Goal: Information Seeking & Learning: Learn about a topic

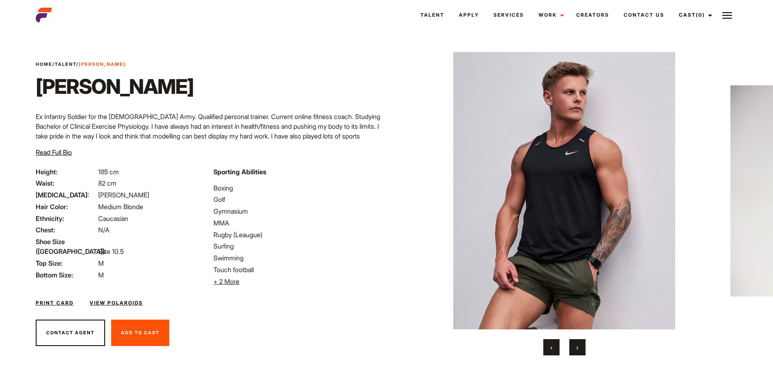
click at [582, 349] on button "›" at bounding box center [577, 347] width 16 height 16
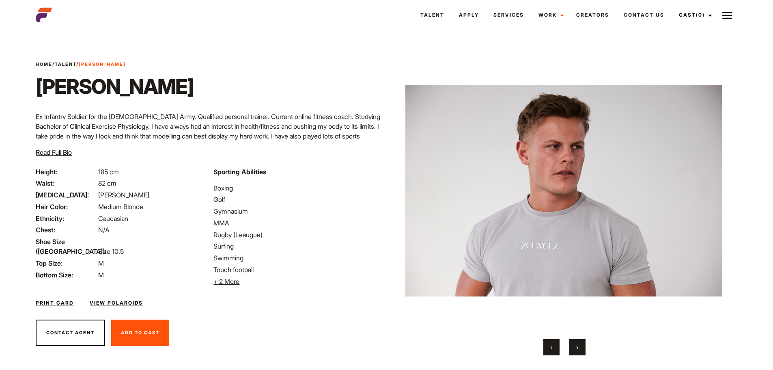
click at [582, 349] on button "›" at bounding box center [577, 347] width 16 height 16
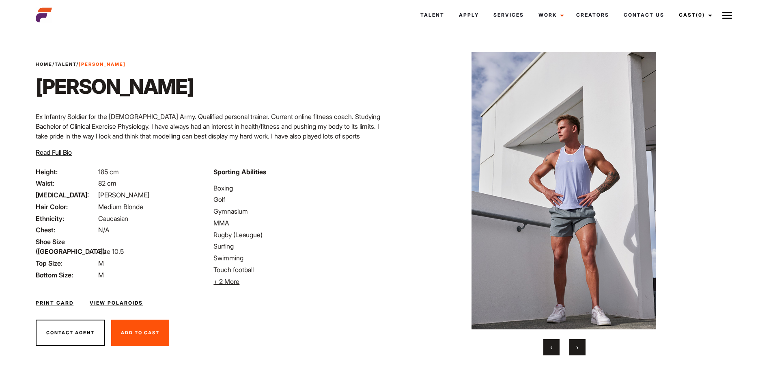
click at [582, 349] on button "›" at bounding box center [577, 347] width 16 height 16
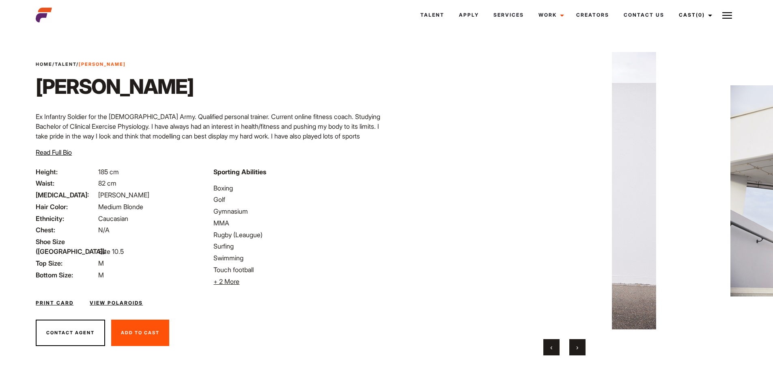
click at [582, 349] on button "›" at bounding box center [577, 347] width 16 height 16
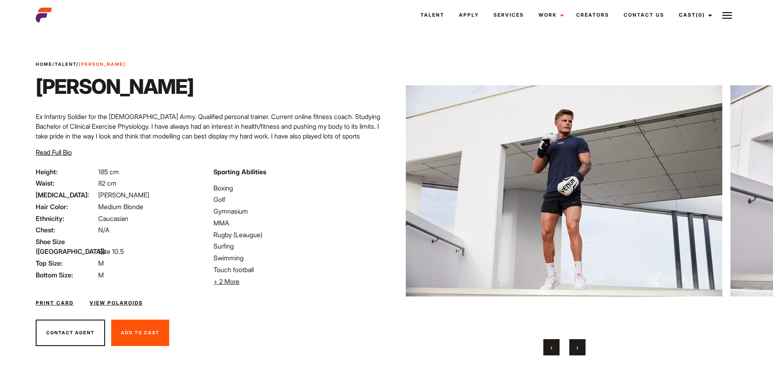
click at [582, 349] on button "›" at bounding box center [577, 347] width 16 height 16
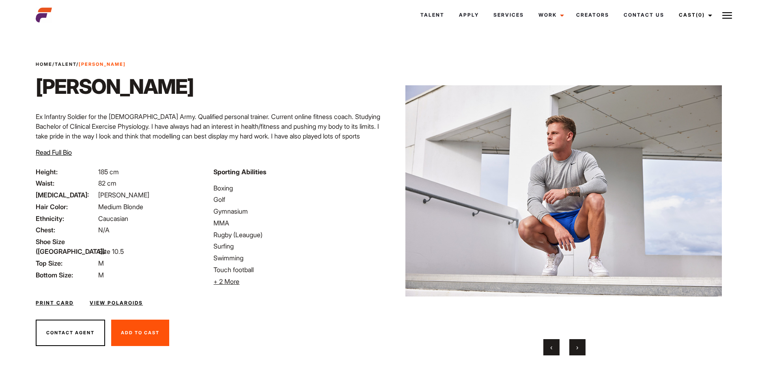
click at [582, 349] on button "›" at bounding box center [577, 347] width 16 height 16
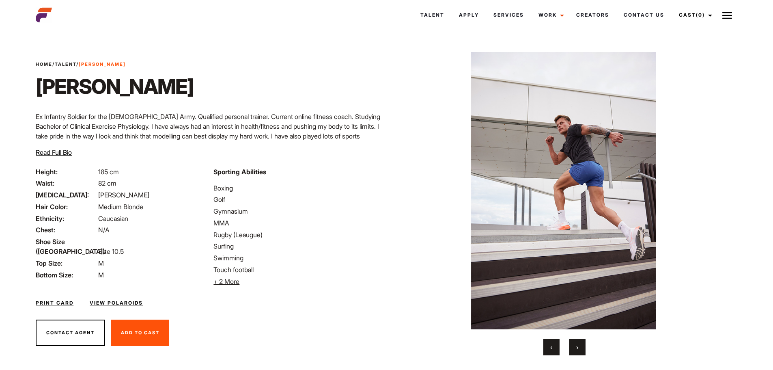
click at [552, 347] on span "‹" at bounding box center [551, 347] width 2 height 8
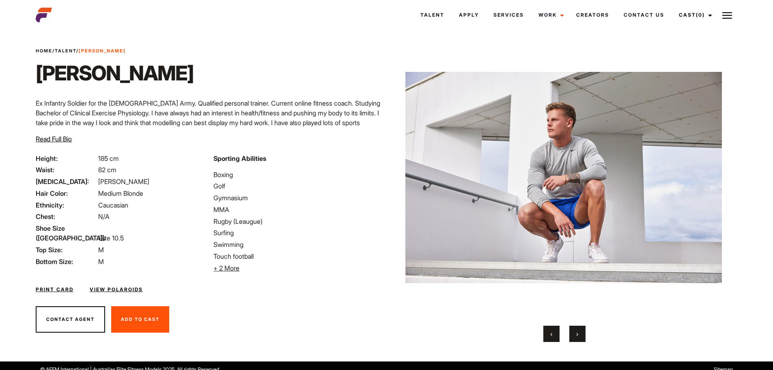
scroll to position [21, 0]
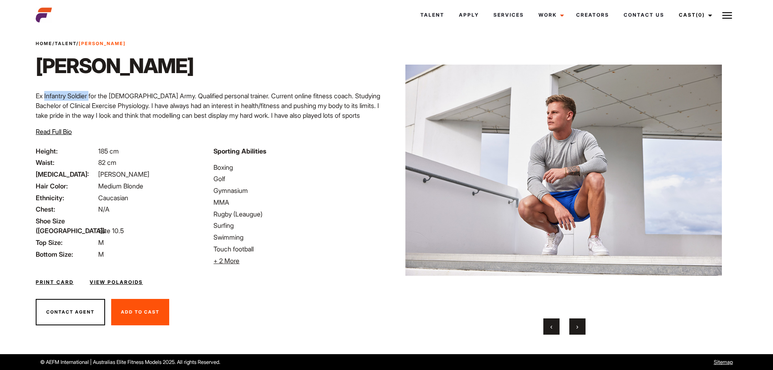
drag, startPoint x: 45, startPoint y: 96, endPoint x: 93, endPoint y: 94, distance: 48.4
click at [93, 94] on p "Ex Infantry Soldier for the [DEMOGRAPHIC_DATA] Army. Qualified personal trainer…" at bounding box center [209, 110] width 346 height 39
click at [223, 97] on p "Ex Infantry Soldier for the [DEMOGRAPHIC_DATA] Army. Qualified personal trainer…" at bounding box center [209, 110] width 346 height 39
click at [58, 131] on span "Read Full Bio" at bounding box center [54, 131] width 36 height 8
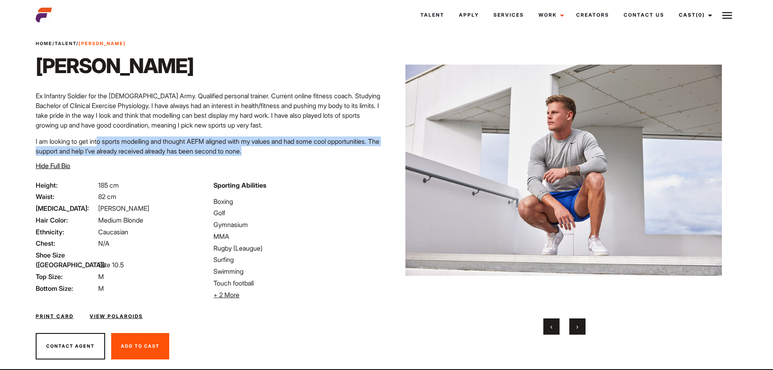
drag, startPoint x: 103, startPoint y: 139, endPoint x: 328, endPoint y: 153, distance: 226.1
click at [328, 153] on p "I am looking to get into sports modelling and thought AEFM aligned with my valu…" at bounding box center [209, 145] width 346 height 19
click at [331, 153] on p "I am looking to get into sports modelling and thought AEFM aligned with my valu…" at bounding box center [209, 145] width 346 height 19
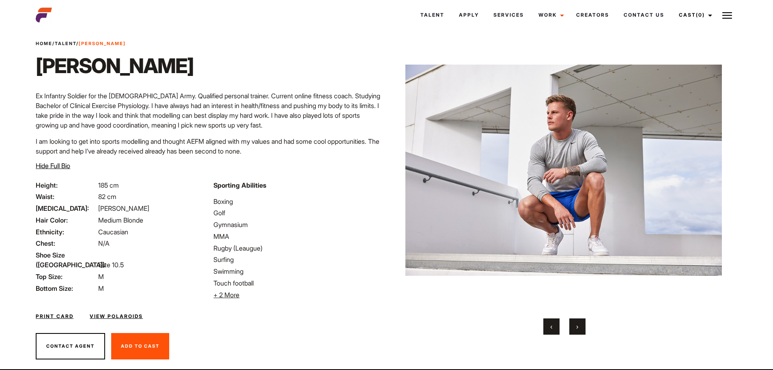
click at [331, 153] on p "I am looking to get into sports modelling and thought AEFM aligned with my valu…" at bounding box center [209, 145] width 346 height 19
click at [322, 153] on p "I am looking to get into sports modelling and thought AEFM aligned with my valu…" at bounding box center [209, 145] width 346 height 19
click at [320, 306] on div "Print Card View Polaroids" at bounding box center [209, 312] width 356 height 24
click at [558, 328] on button "‹" at bounding box center [551, 326] width 16 height 16
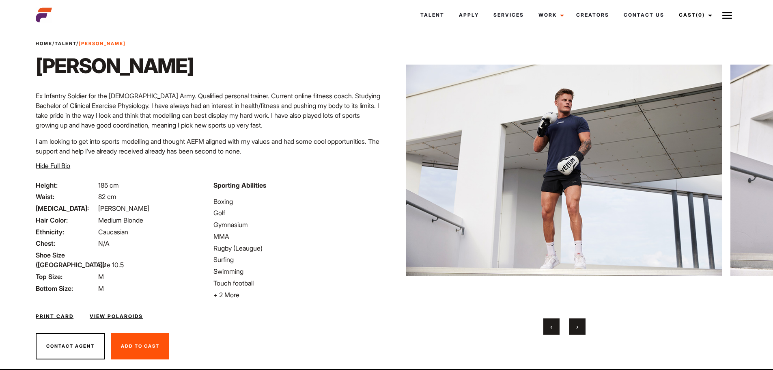
click at [558, 328] on button "‹" at bounding box center [551, 326] width 16 height 16
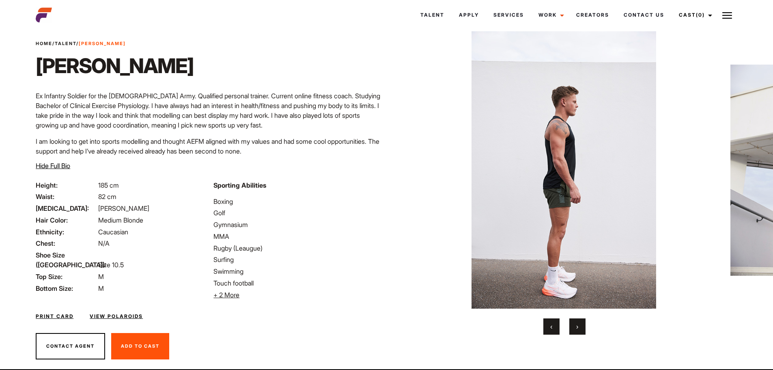
click at [558, 328] on button "‹" at bounding box center [551, 326] width 16 height 16
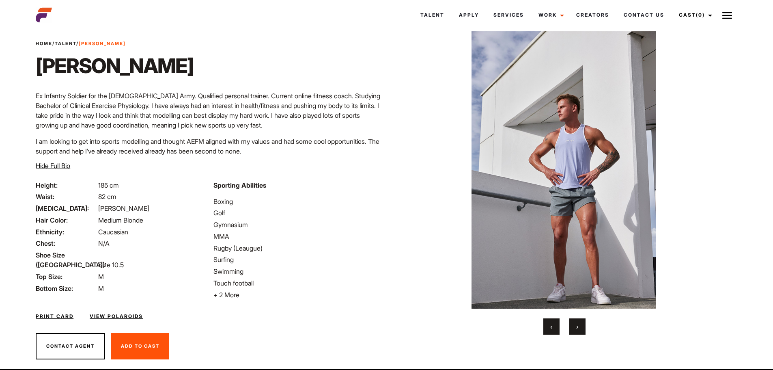
click at [291, 358] on div "Contact Agent Add To Cast Remove From Cast" at bounding box center [209, 346] width 356 height 46
